Goal: Task Accomplishment & Management: Manage account settings

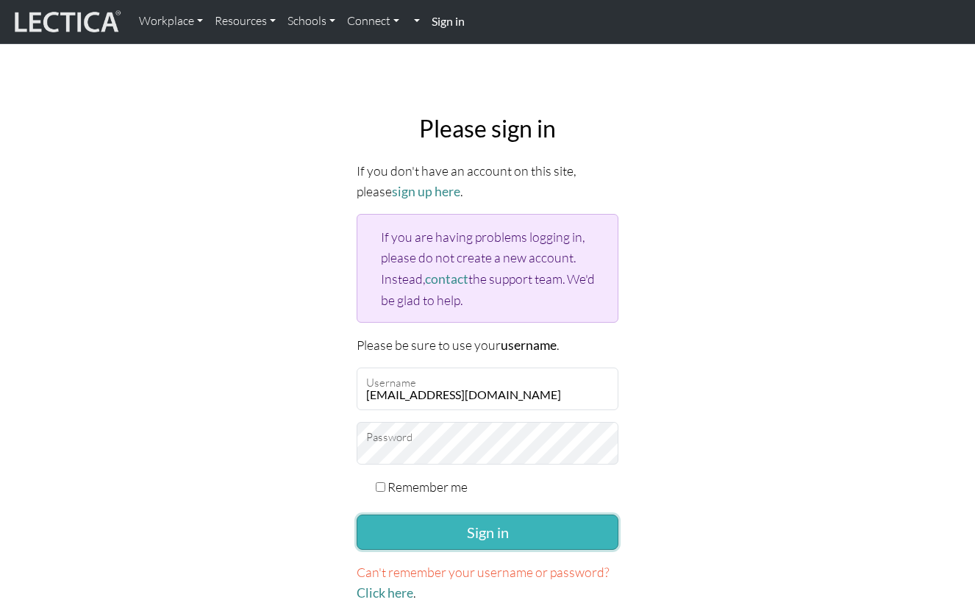
click at [487, 542] on button "Sign in" at bounding box center [488, 532] width 262 height 35
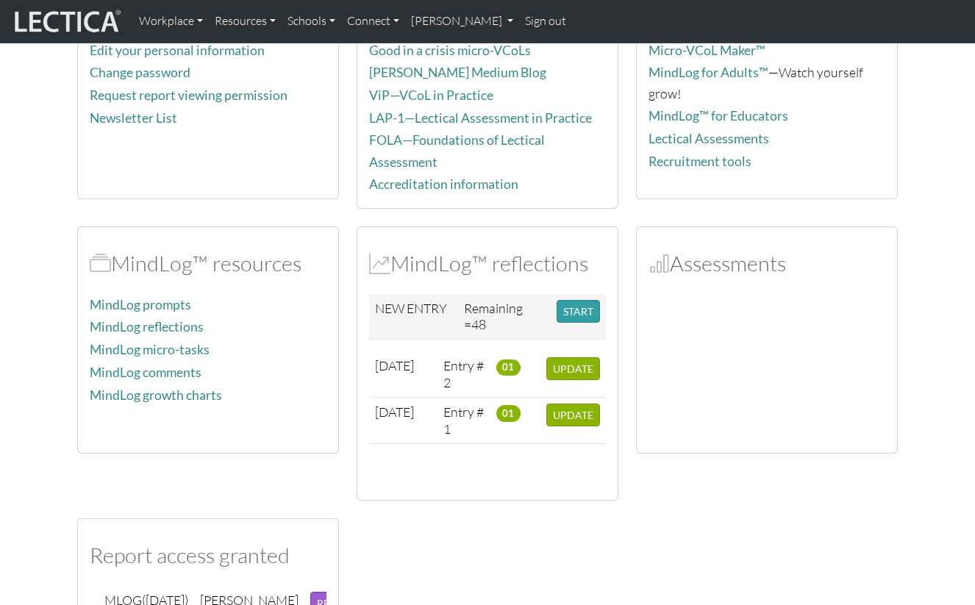
scroll to position [175, 0]
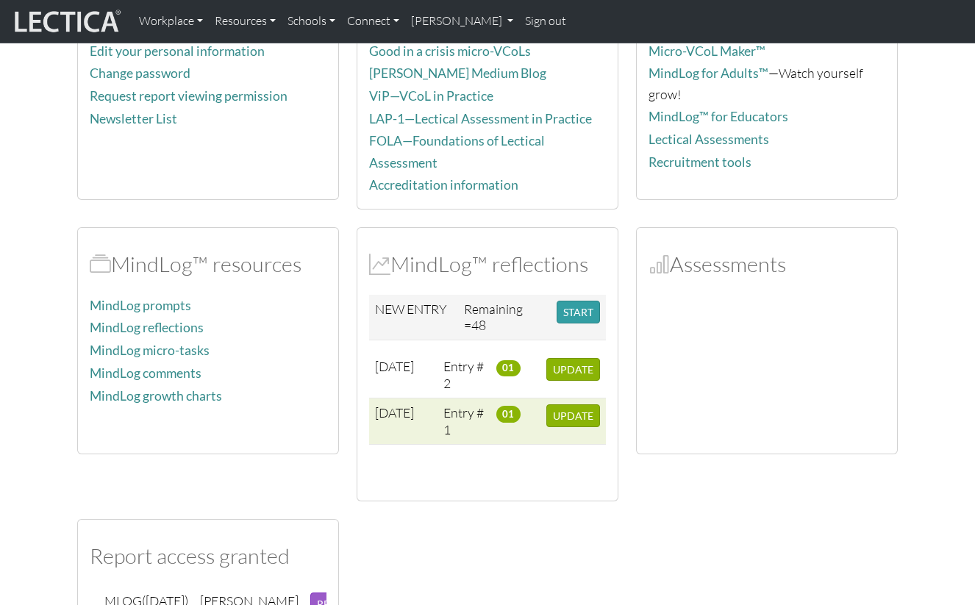
click at [404, 421] on td "[DATE]" at bounding box center [403, 421] width 68 height 46
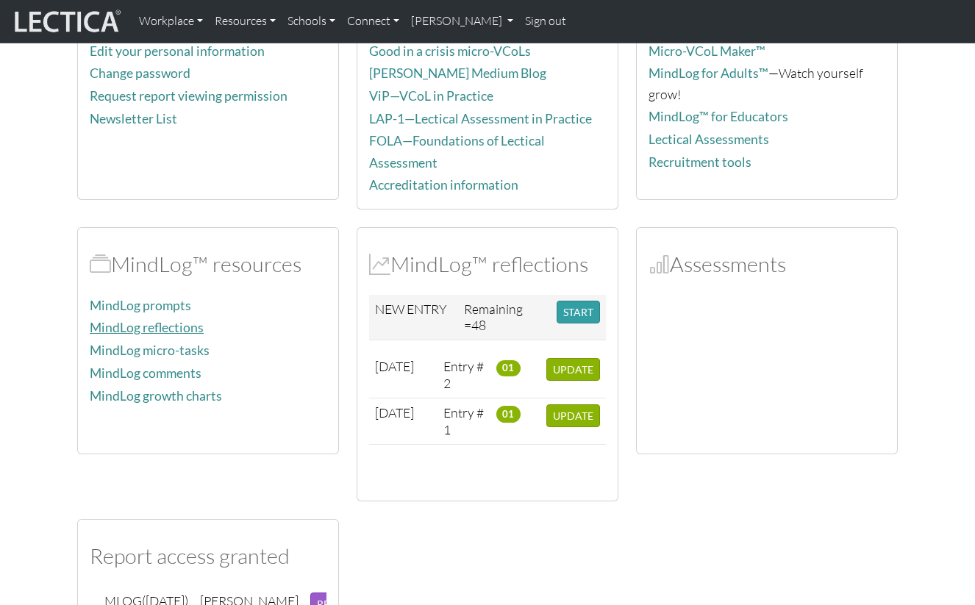
click at [160, 322] on link "MindLog reflections" at bounding box center [147, 327] width 114 height 15
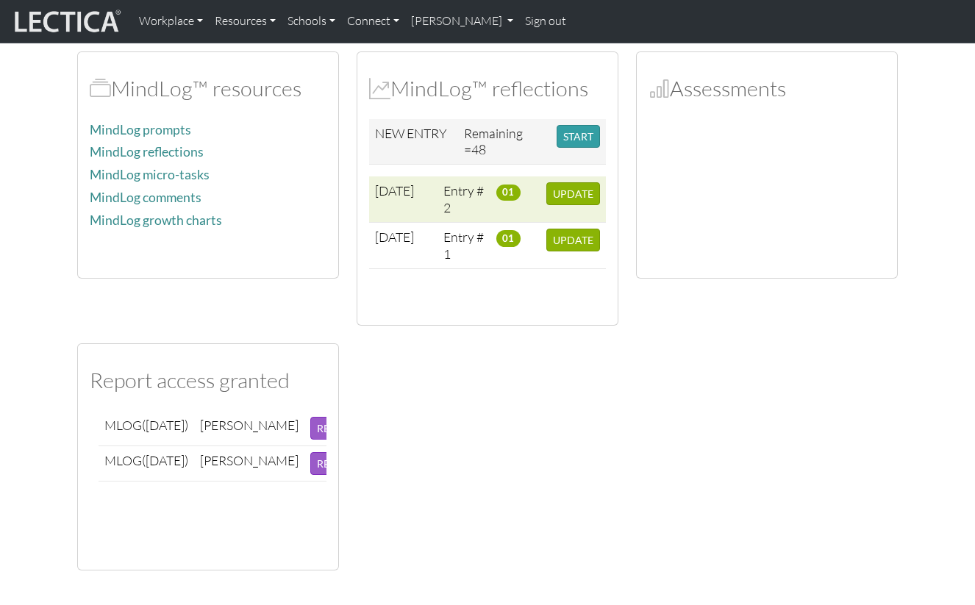
scroll to position [354, 0]
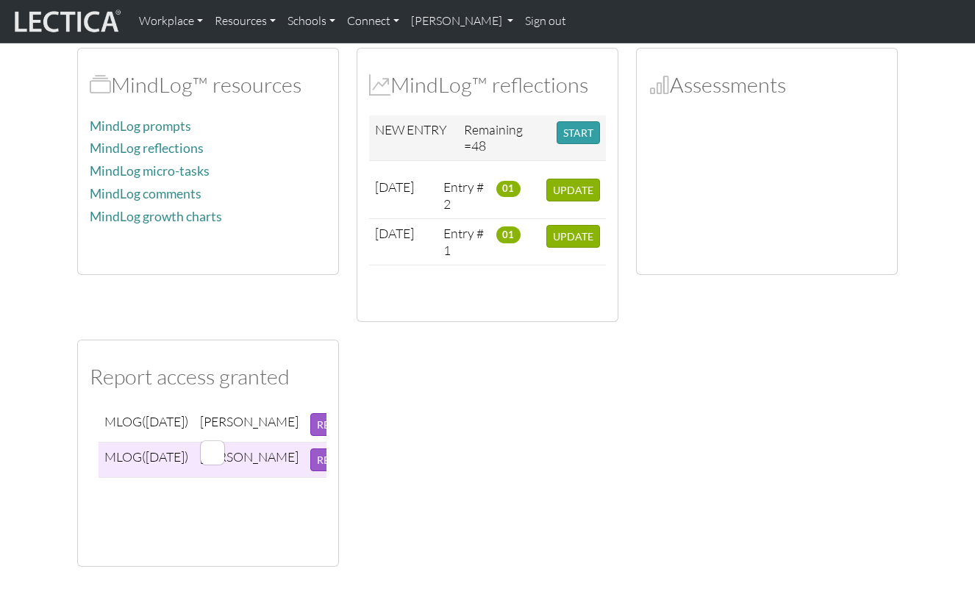
click at [208, 465] on div at bounding box center [213, 453] width 24 height 24
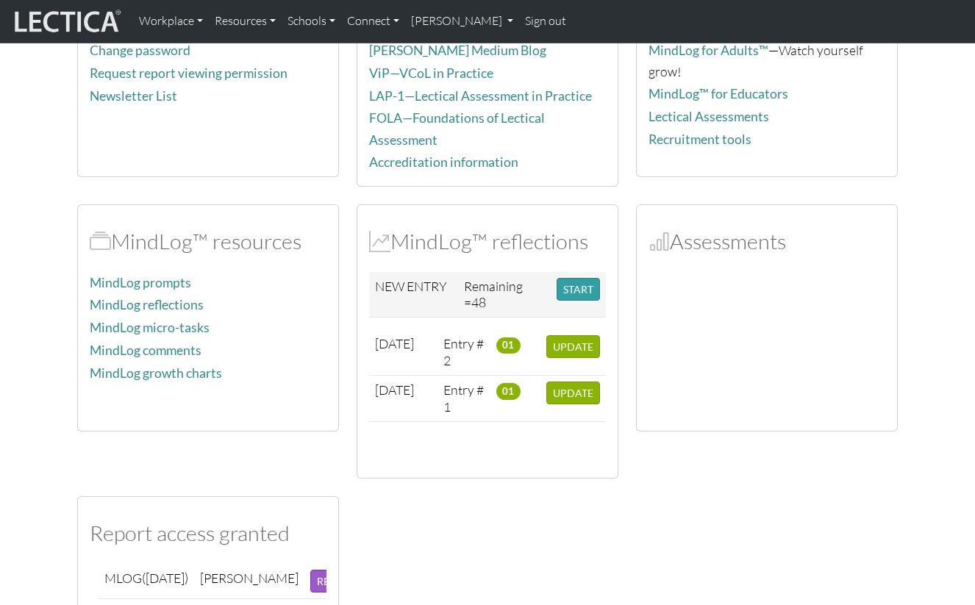
scroll to position [196, 0]
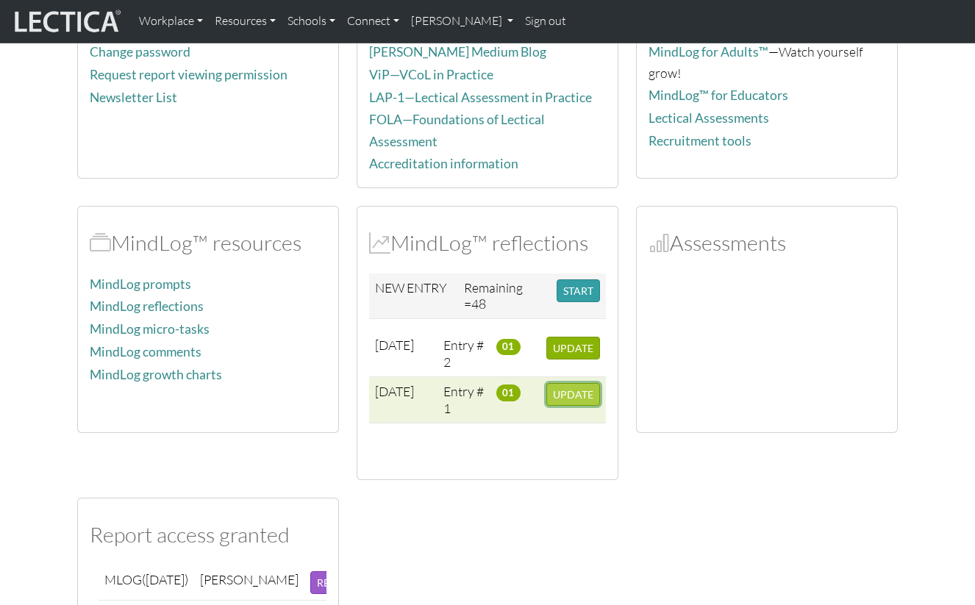
click at [571, 393] on span "UPDATE" at bounding box center [573, 394] width 40 height 12
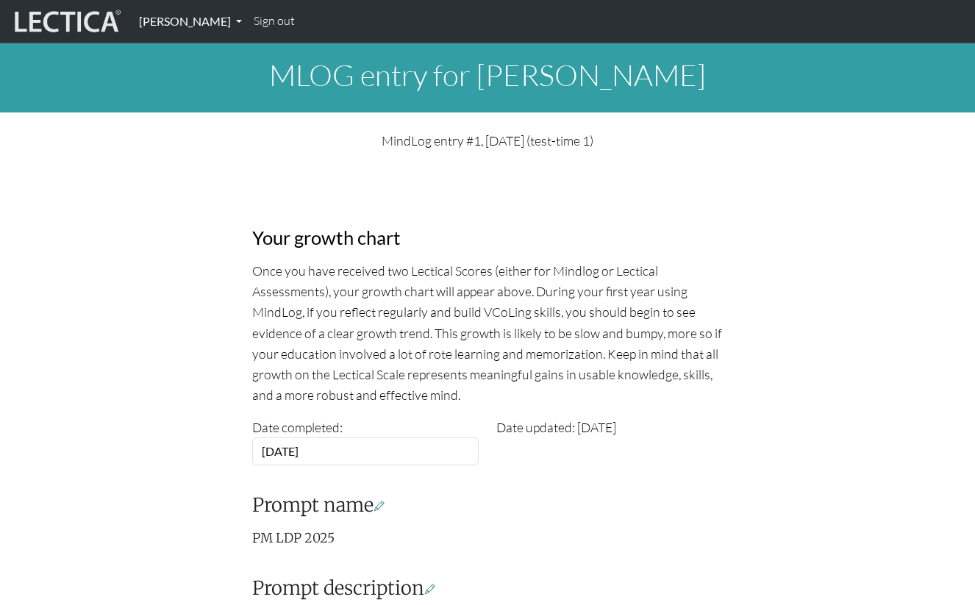
click at [216, 18] on link "[PERSON_NAME]" at bounding box center [190, 21] width 115 height 31
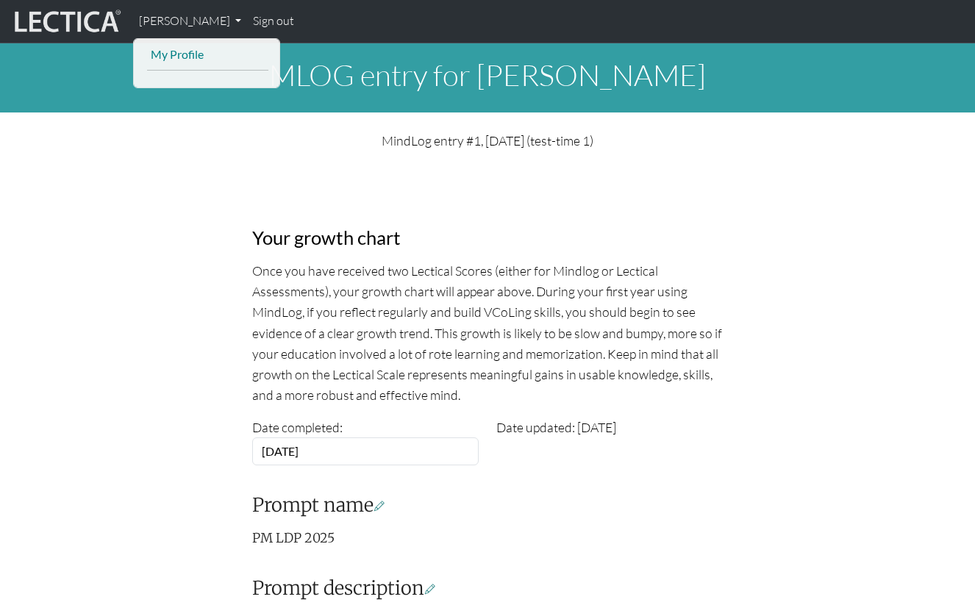
click at [204, 54] on link "My Profile" at bounding box center [207, 55] width 121 height 20
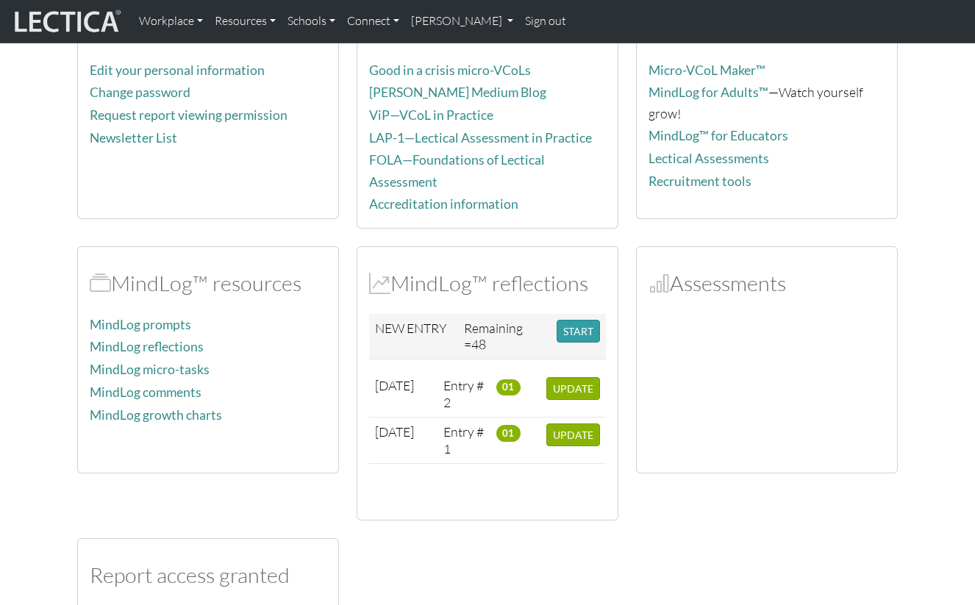
scroll to position [158, 0]
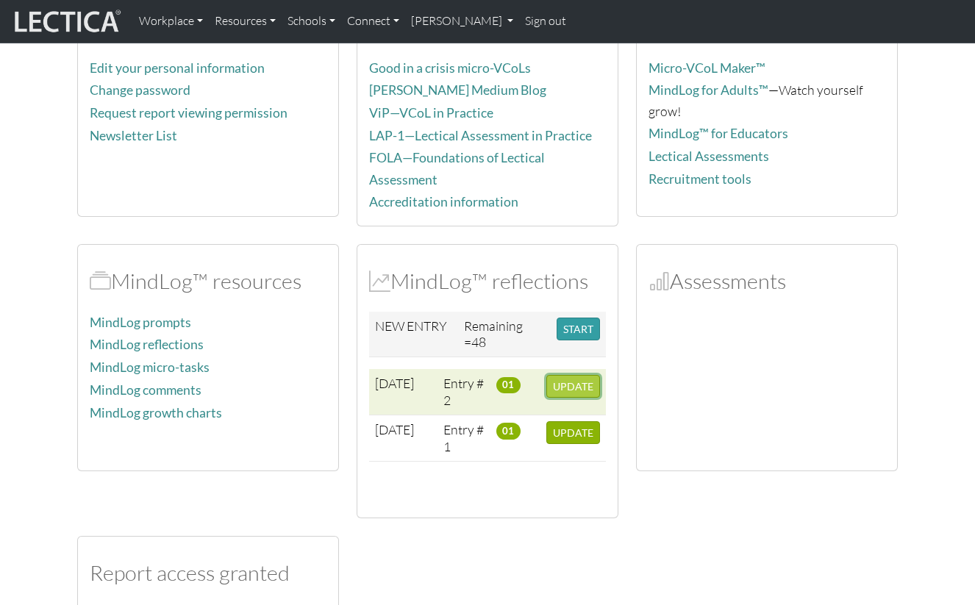
click at [568, 375] on button "UPDATE" at bounding box center [573, 386] width 54 height 23
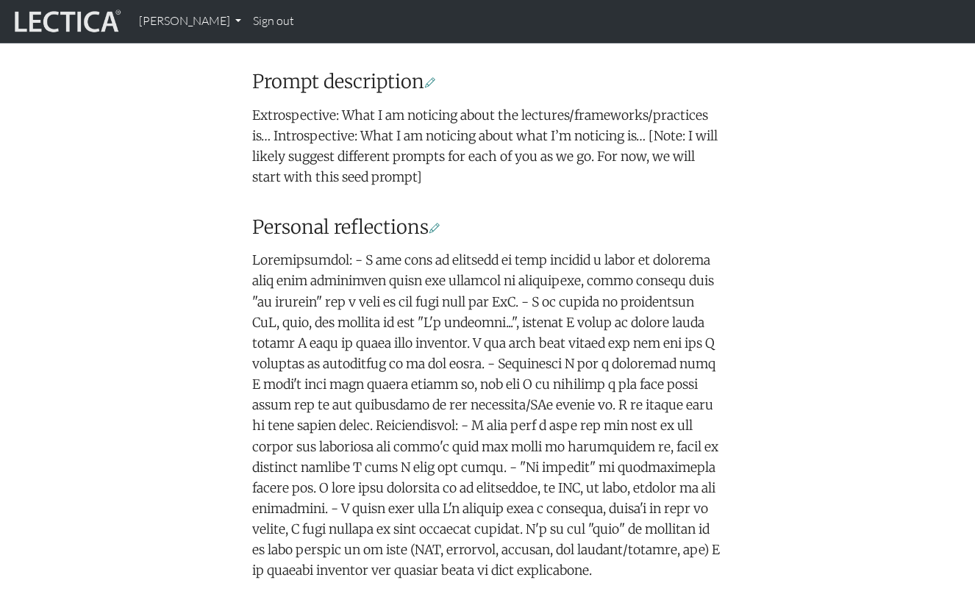
scroll to position [90, 0]
